Goal: Submit feedback/report problem

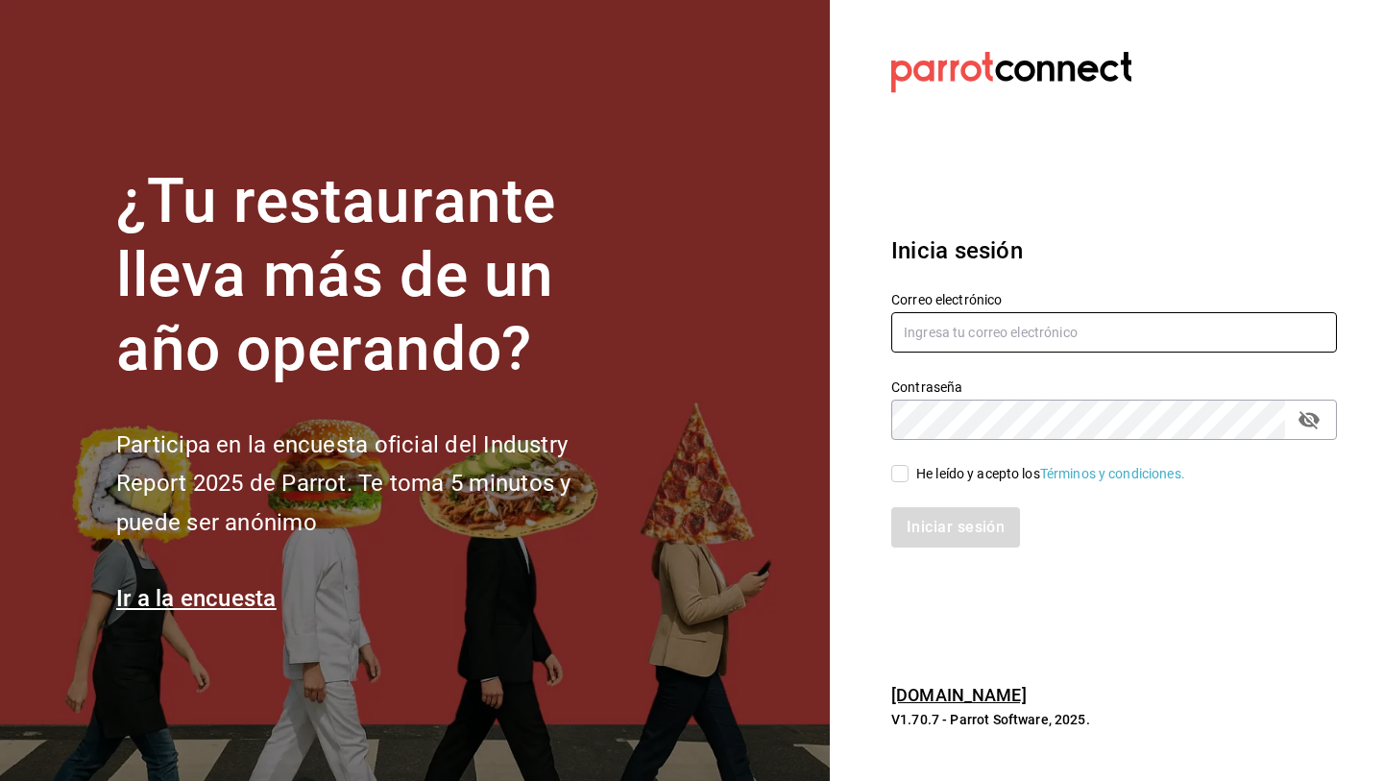
click at [961, 329] on input "text" at bounding box center [1114, 332] width 446 height 40
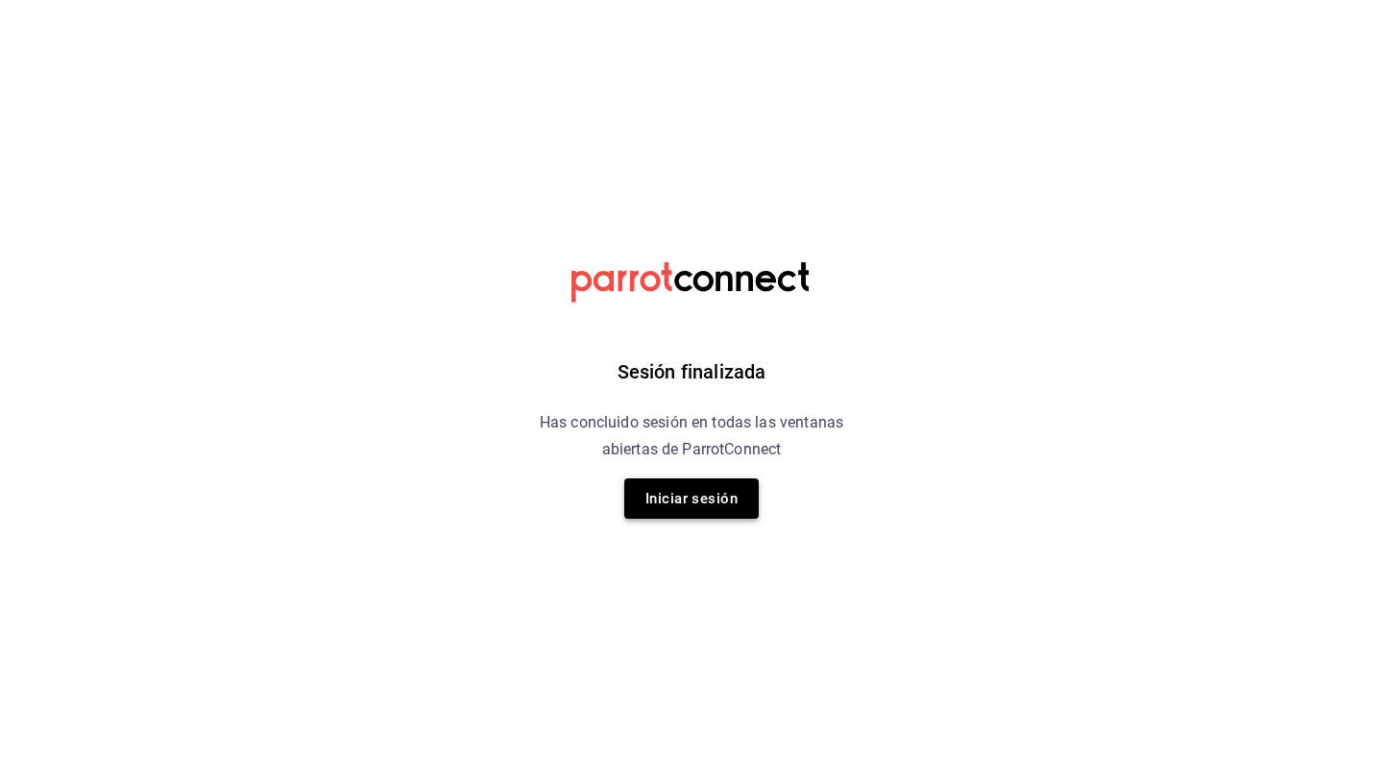
click at [708, 498] on button "Iniciar sesión" at bounding box center [691, 498] width 134 height 40
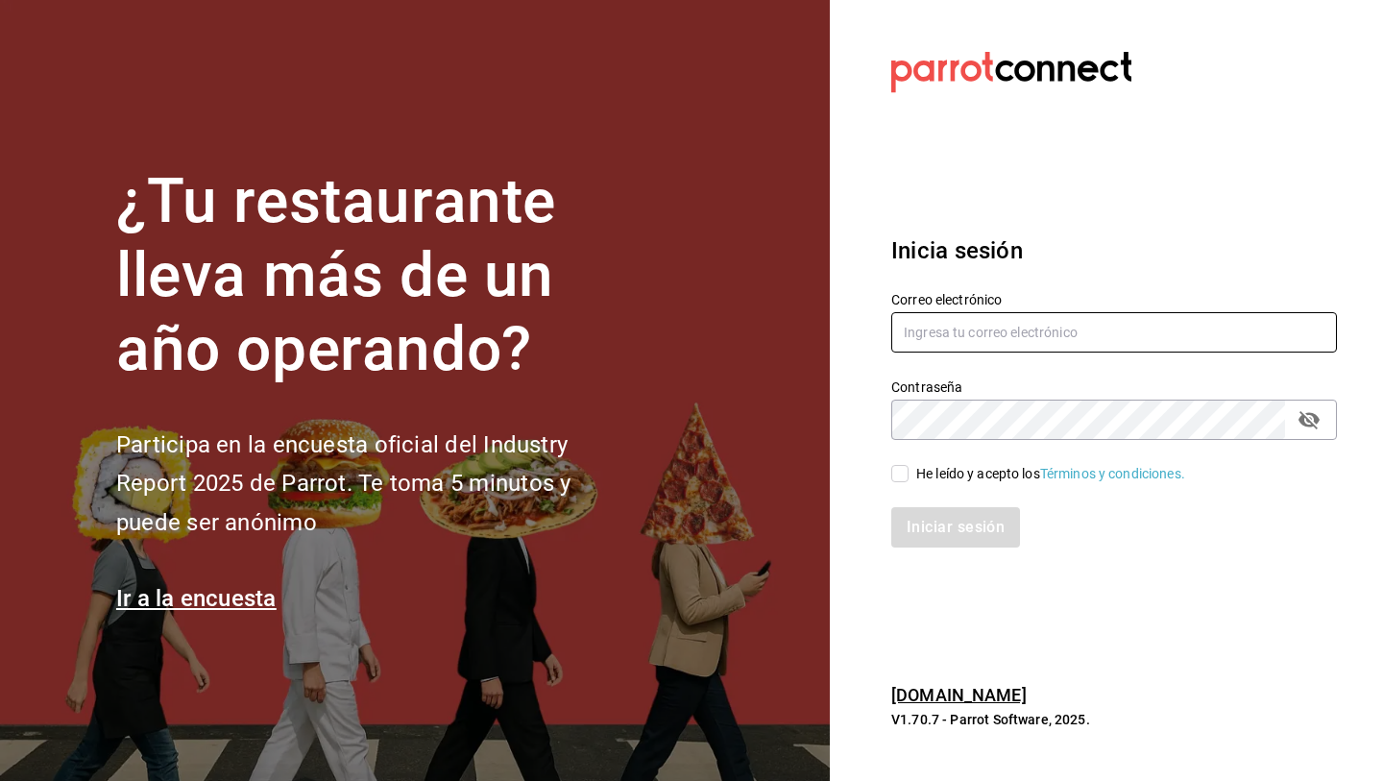
click at [924, 334] on input "text" at bounding box center [1114, 332] width 446 height 40
type input "andreagarzaruiz91@gmail.com"
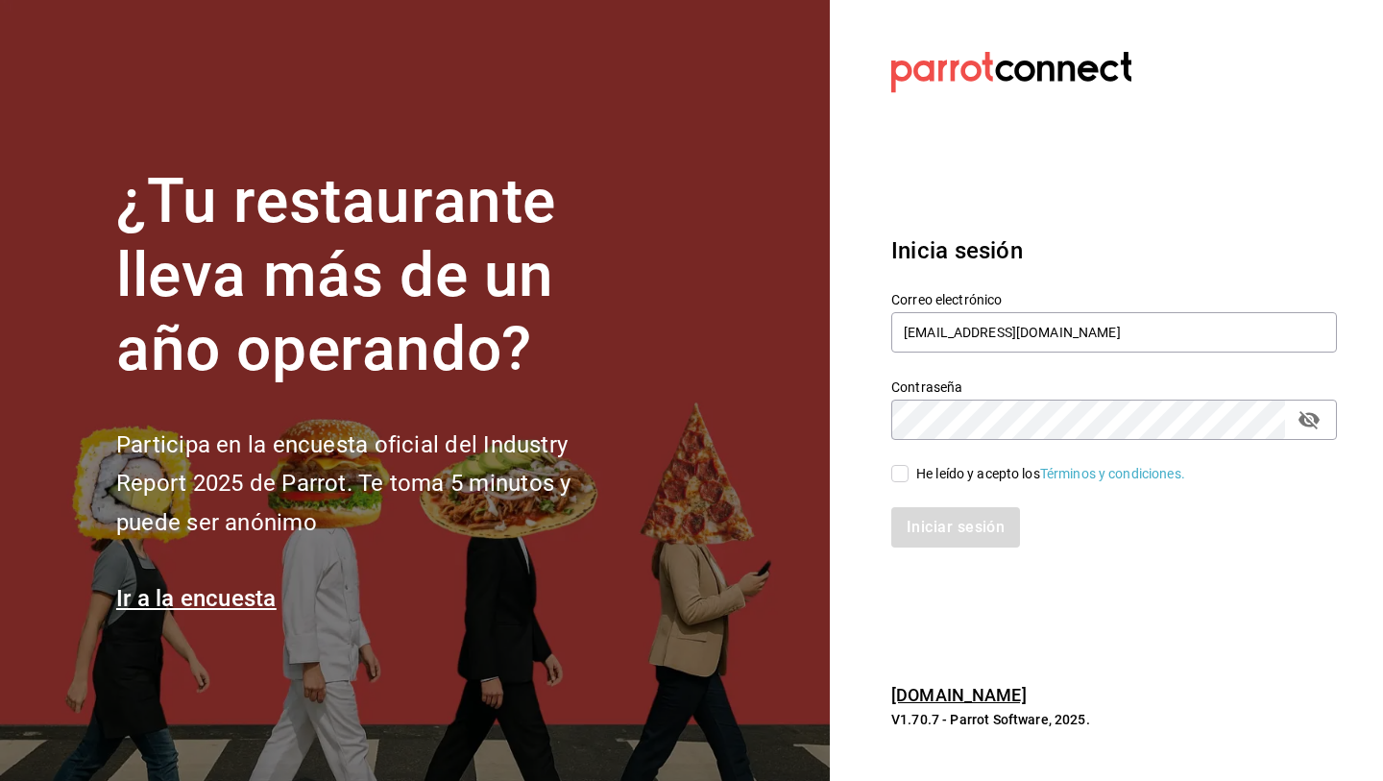
click at [894, 473] on input "He leído y acepto los Términos y condiciones." at bounding box center [899, 473] width 17 height 17
checkbox input "true"
click at [945, 525] on button "Iniciar sesión" at bounding box center [956, 527] width 131 height 40
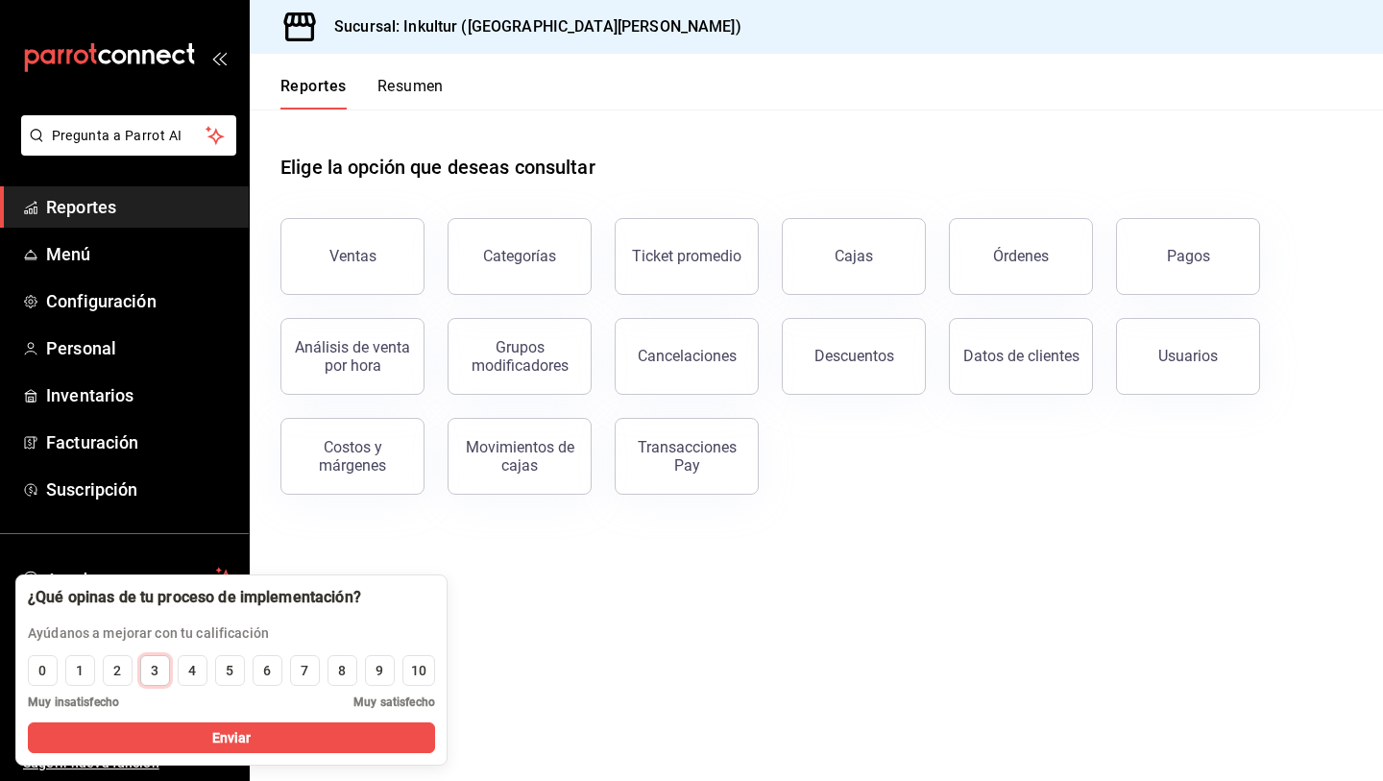
click at [156, 664] on div "3" at bounding box center [155, 671] width 8 height 20
click at [232, 739] on span "Enviar" at bounding box center [231, 738] width 39 height 20
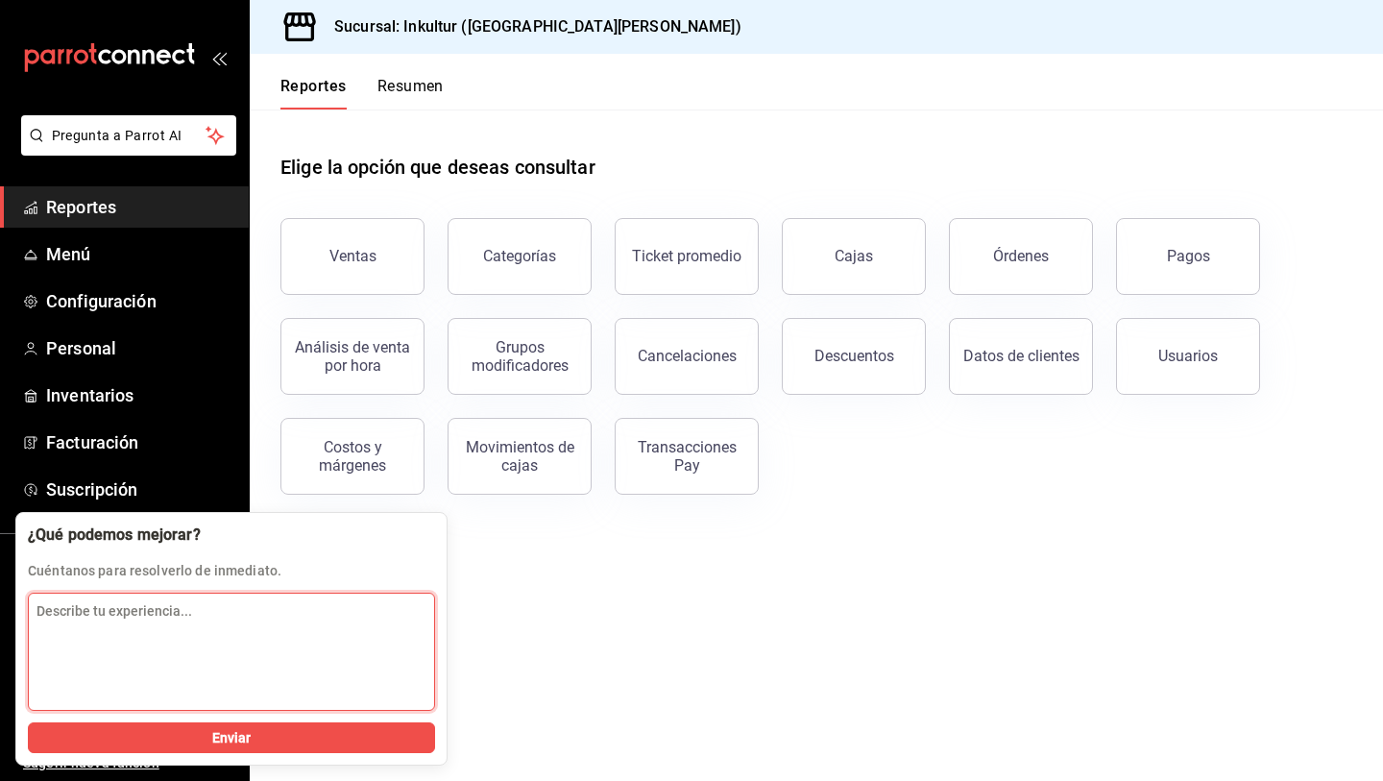
click at [246, 653] on textarea "Describe tu experiencia..." at bounding box center [231, 652] width 407 height 118
type textarea "muchos errores, tardan en contestar"
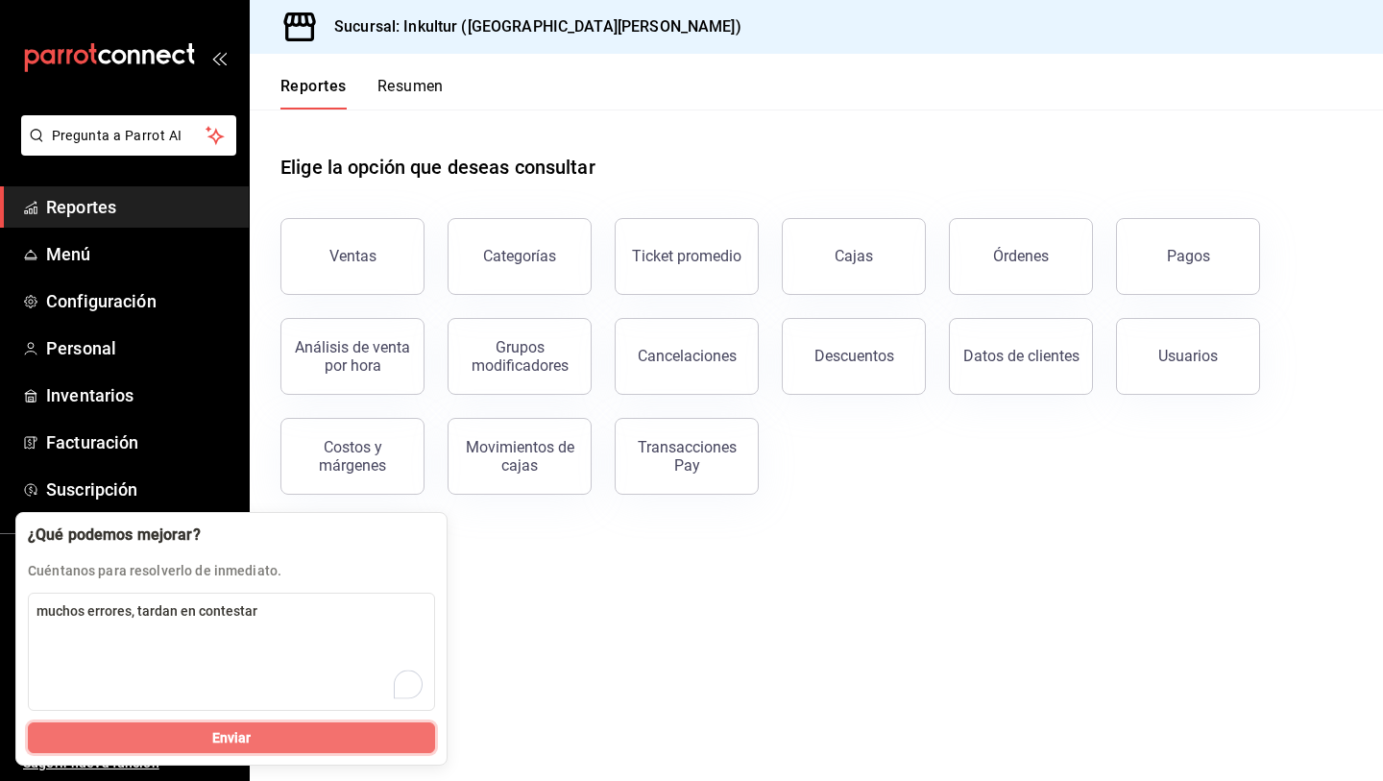
click at [191, 727] on button "Enviar" at bounding box center [231, 737] width 407 height 31
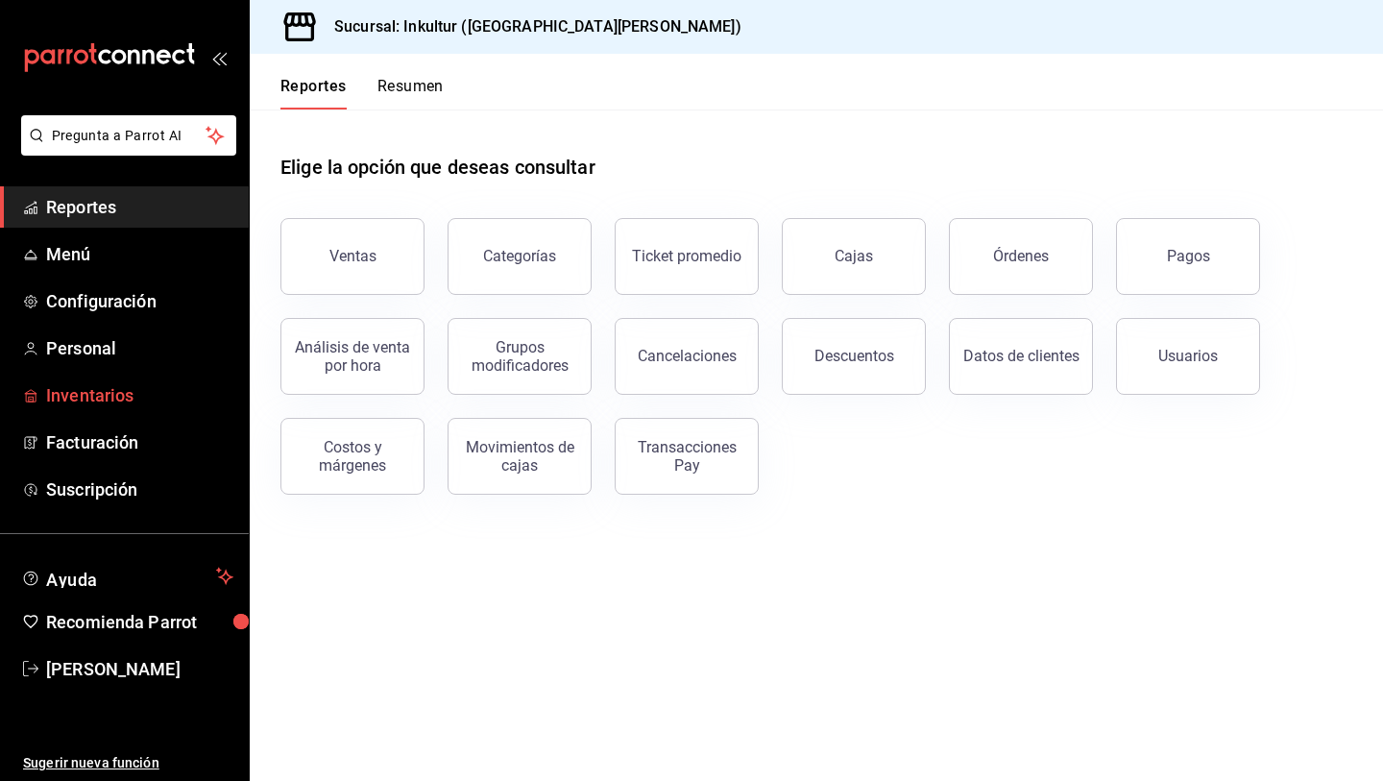
click at [106, 394] on span "Inventarios" at bounding box center [139, 395] width 187 height 26
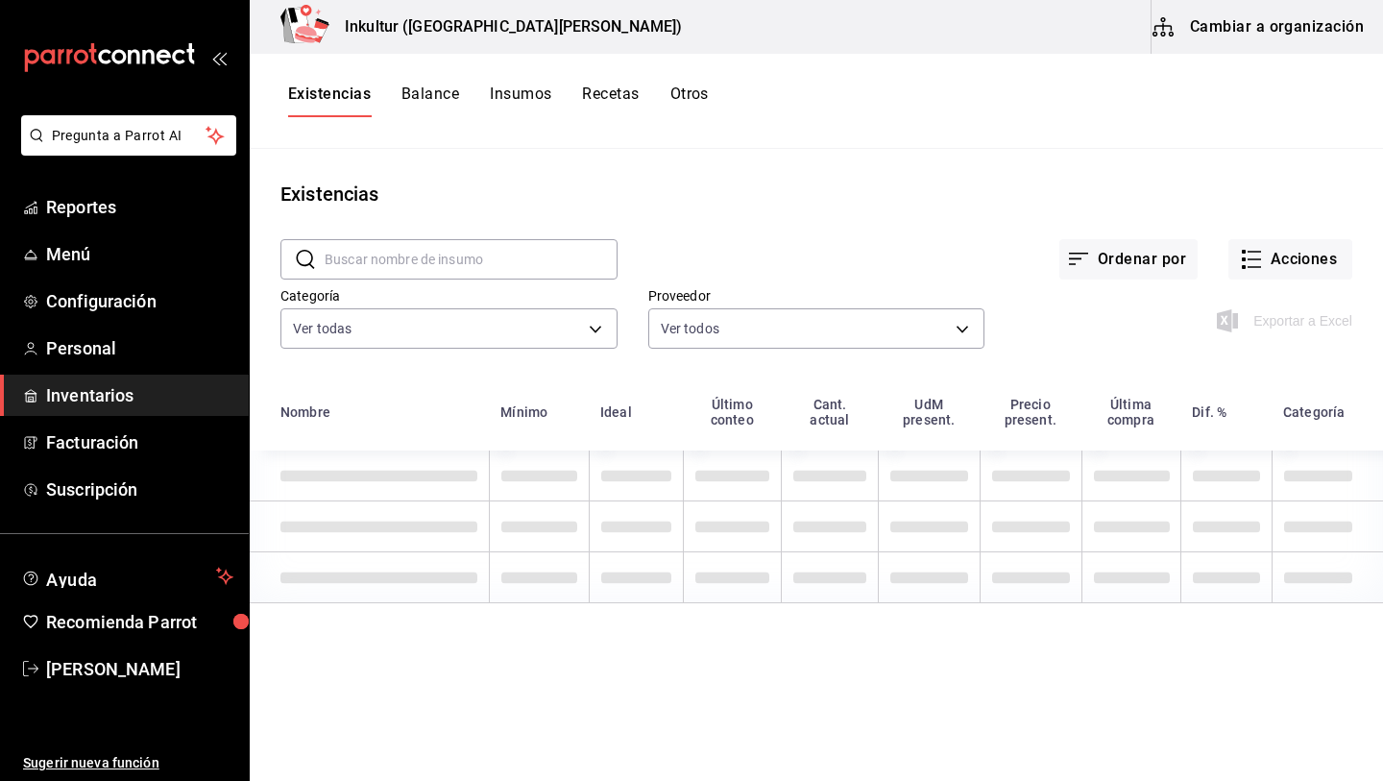
click at [407, 256] on input "text" at bounding box center [471, 259] width 293 height 38
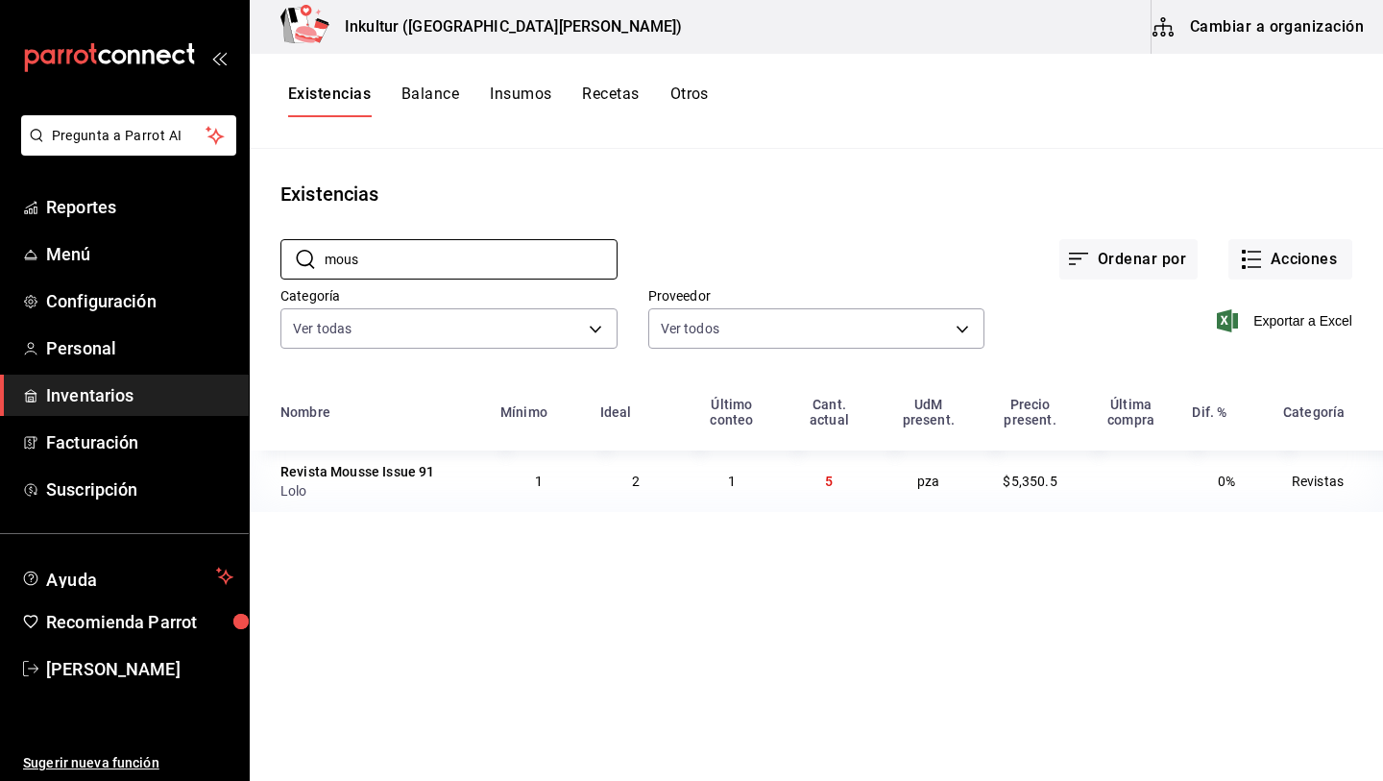
type input "mous"
